Goal: Register for event/course

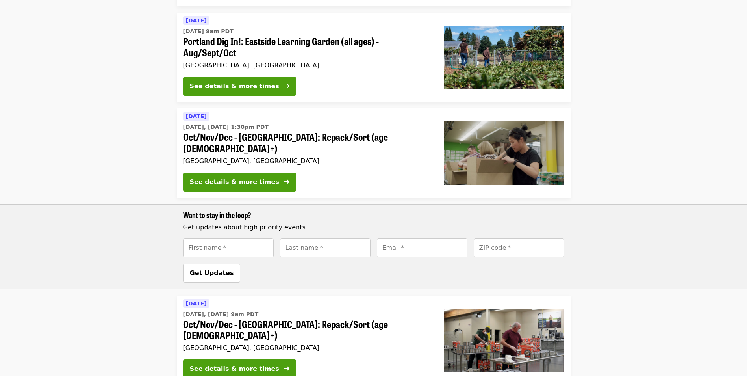
scroll to position [307, 0]
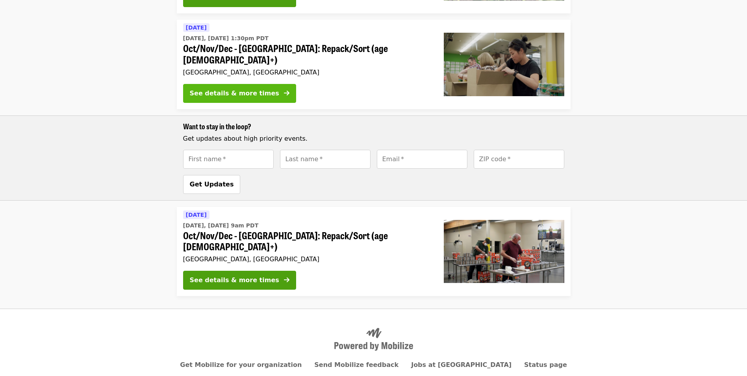
click at [242, 89] on div "See details & more times" at bounding box center [234, 93] width 89 height 9
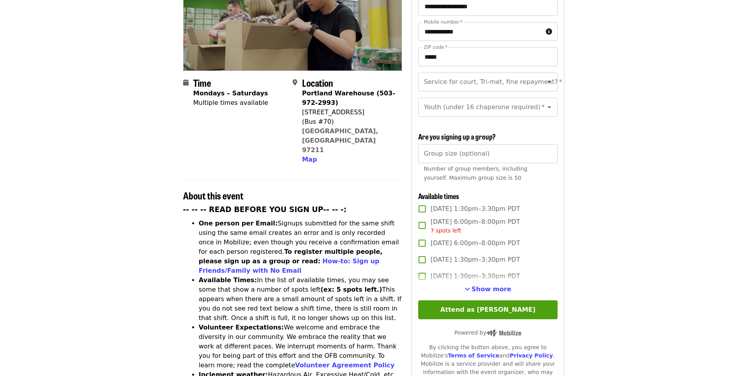
scroll to position [203, 0]
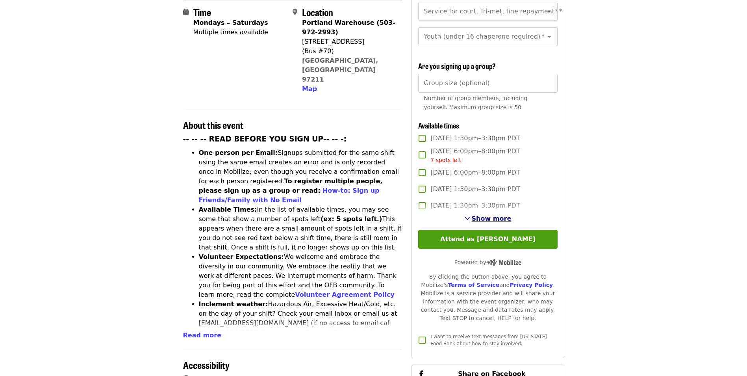
click at [491, 218] on span "Show more" at bounding box center [492, 218] width 40 height 7
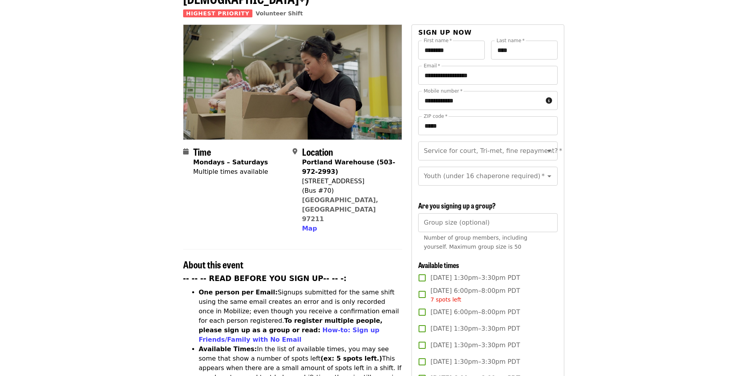
scroll to position [19, 0]
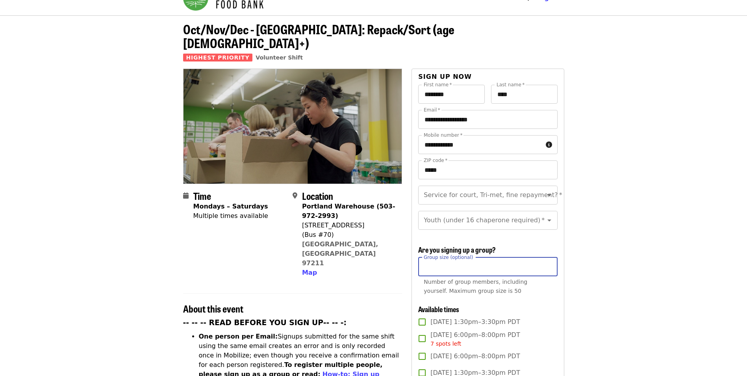
click at [470, 270] on input "Group size (optional)" at bounding box center [487, 266] width 139 height 19
click at [548, 262] on input "*" at bounding box center [487, 266] width 139 height 19
click at [548, 261] on input "*" at bounding box center [487, 266] width 139 height 19
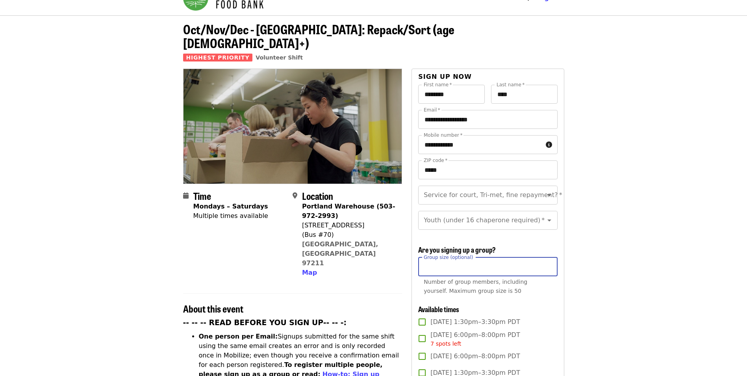
type input "*"
click at [548, 261] on input "*" at bounding box center [487, 266] width 139 height 19
click at [507, 188] on input "Service for court, Tri-met, fine repayment?   *" at bounding box center [478, 195] width 107 height 15
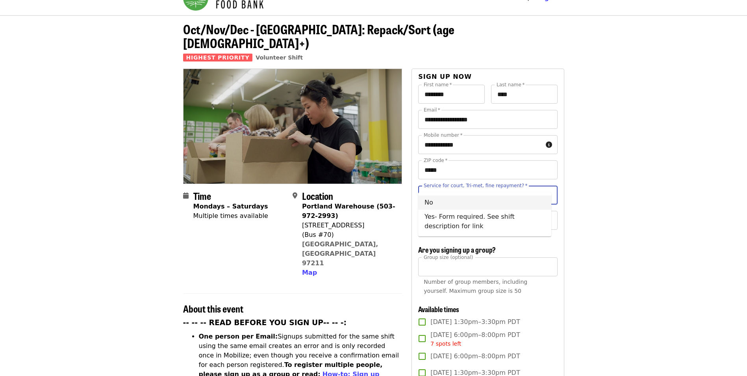
click at [438, 201] on li "No" at bounding box center [484, 202] width 133 height 14
type input "**"
click at [548, 219] on icon "Open" at bounding box center [550, 220] width 4 height 2
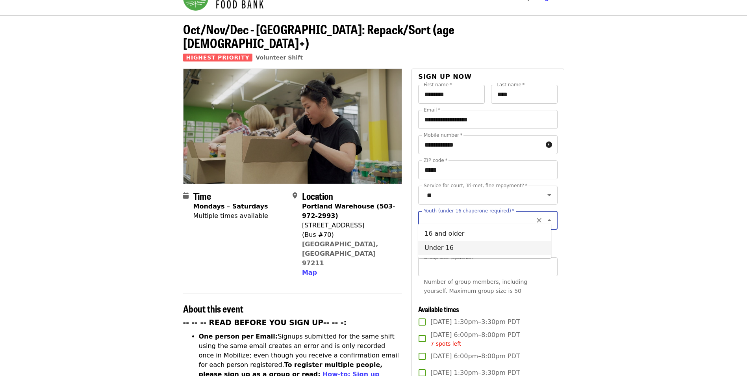
click at [440, 246] on li "Under 16" at bounding box center [484, 248] width 133 height 14
type input "********"
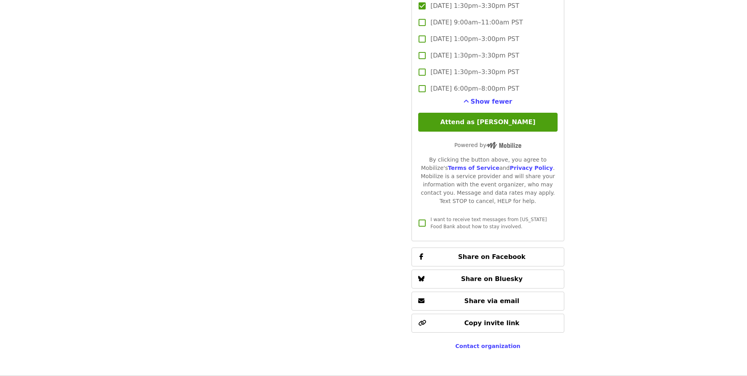
scroll to position [1751, 0]
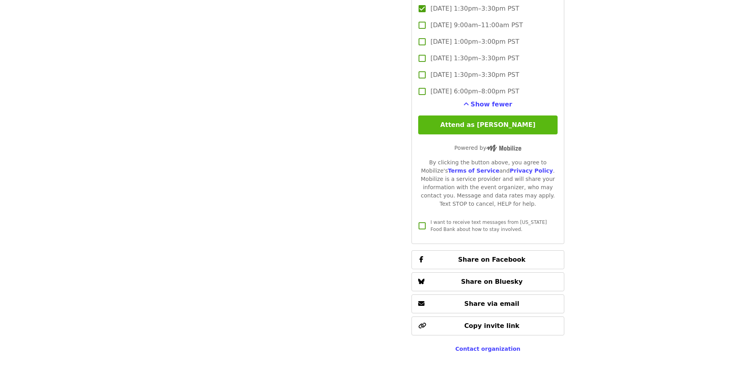
click at [492, 125] on button "Attend as [PERSON_NAME]" at bounding box center [487, 124] width 139 height 19
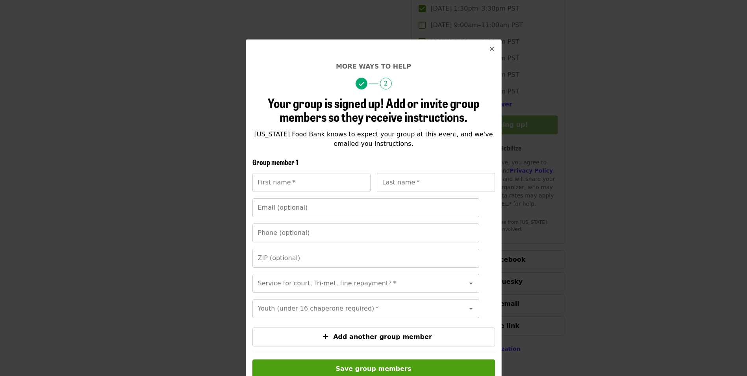
click at [490, 50] on icon "times icon" at bounding box center [492, 48] width 5 height 7
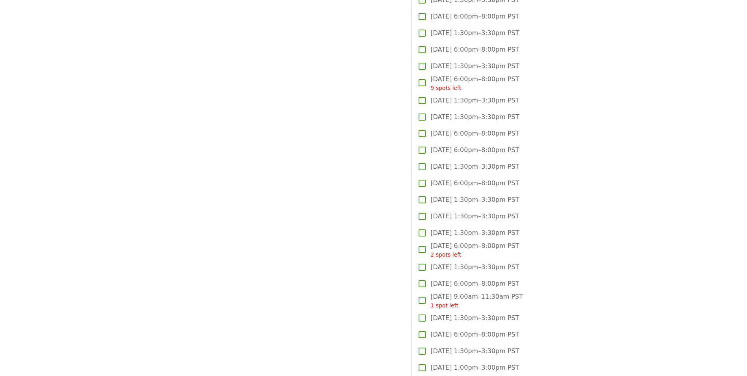
scroll to position [917, 0]
